Goal: Book appointment/travel/reservation

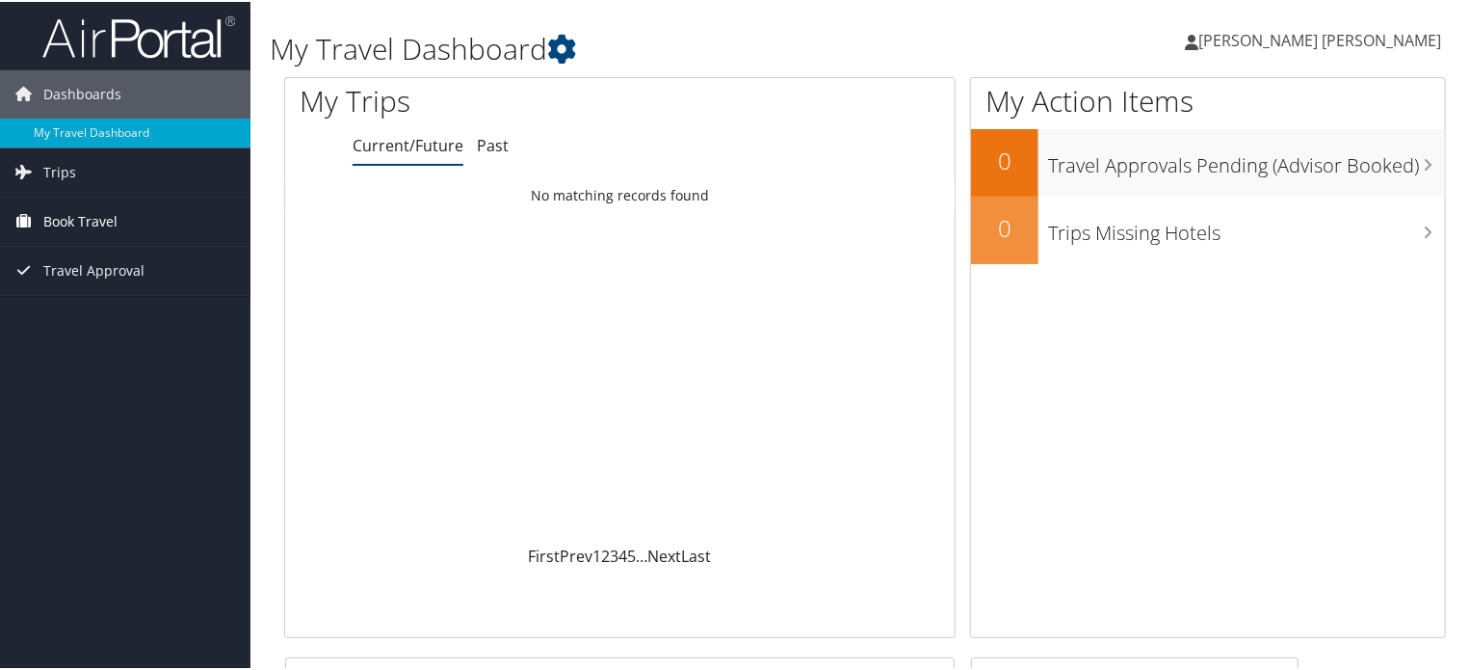
click at [46, 215] on span "Book Travel" at bounding box center [80, 220] width 74 height 48
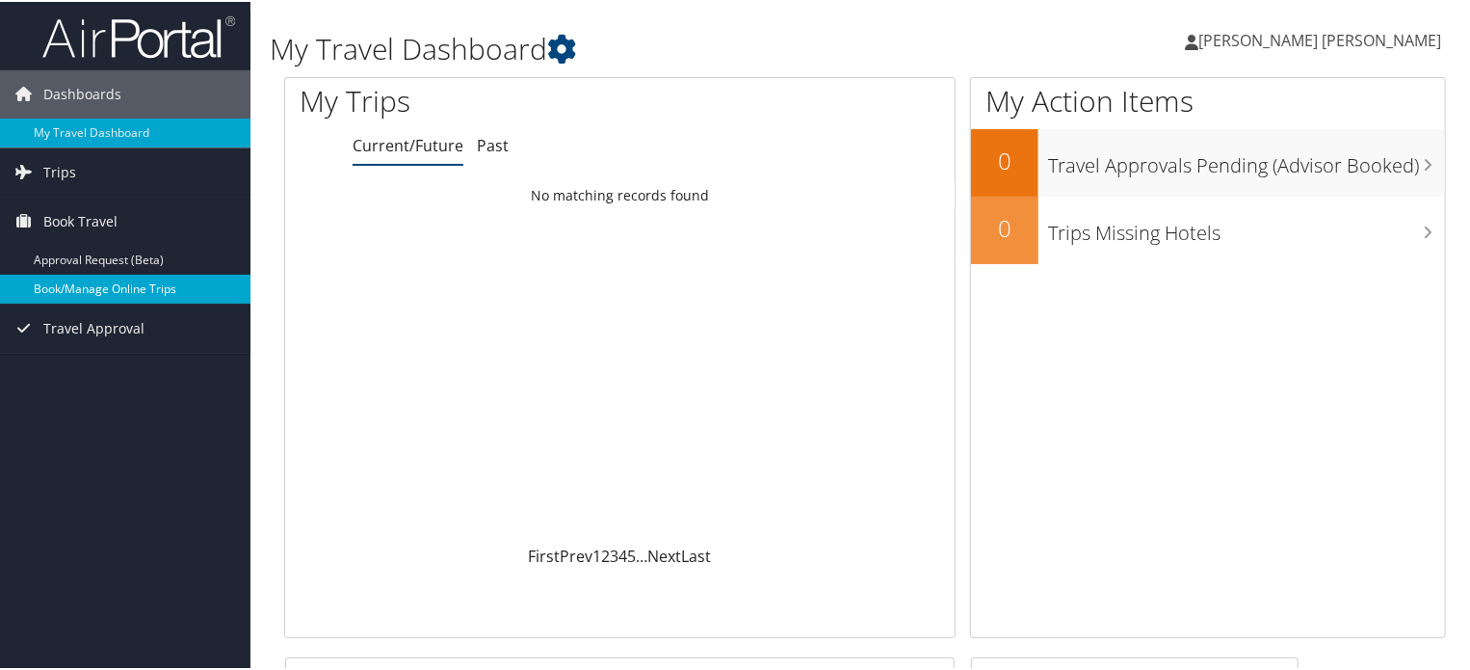
click at [51, 291] on link "Book/Manage Online Trips" at bounding box center [125, 287] width 251 height 29
